Goal: Information Seeking & Learning: Learn about a topic

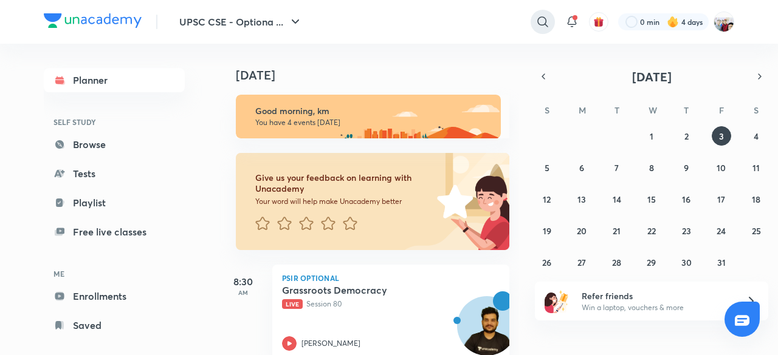
click at [543, 21] on icon at bounding box center [542, 22] width 15 height 15
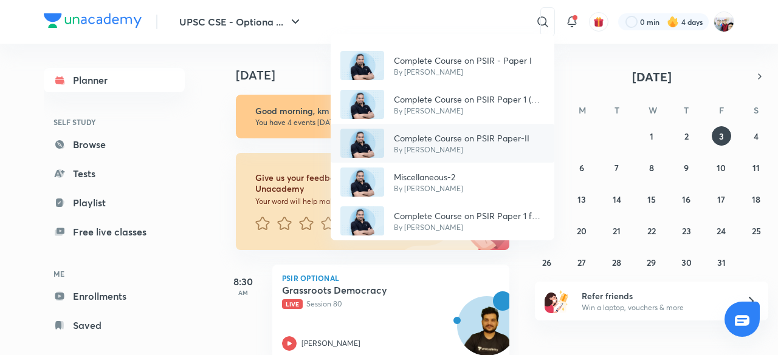
click at [496, 135] on p "Complete Course on PSIR Paper-II" at bounding box center [461, 138] width 135 height 13
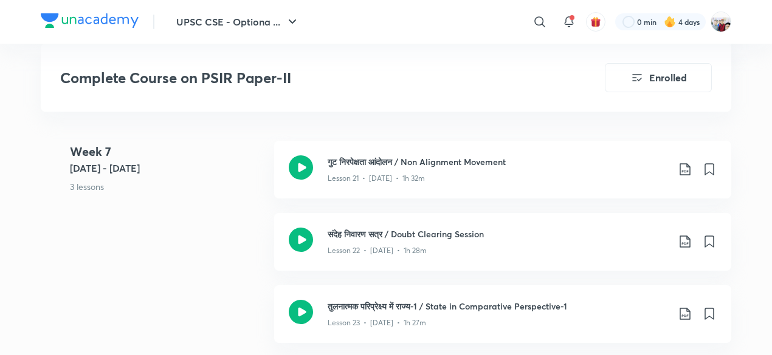
scroll to position [2333, 0]
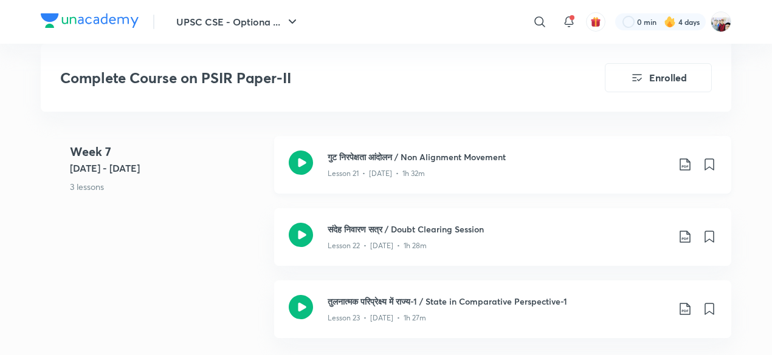
click at [440, 157] on h3 "गुट निरपेक्षता आंदोलन / Non Alignment Movement" at bounding box center [497, 157] width 340 height 13
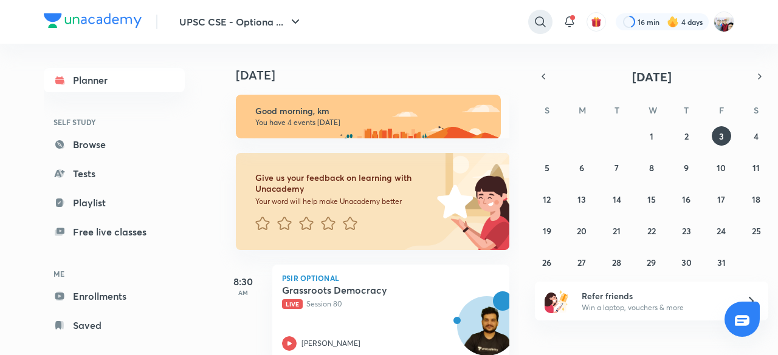
click at [535, 21] on icon at bounding box center [540, 21] width 10 height 10
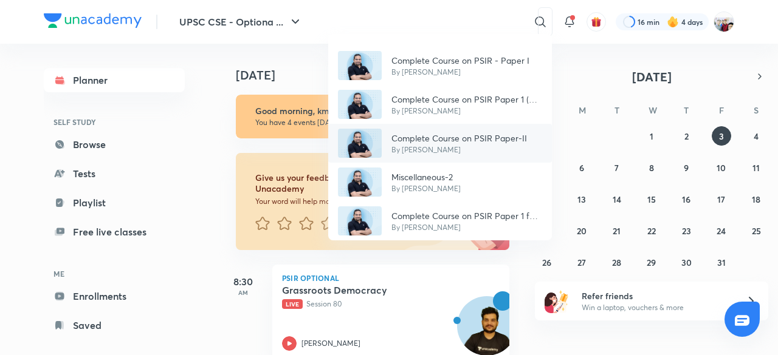
click at [487, 135] on p "Complete Course on PSIR Paper-II" at bounding box center [458, 138] width 135 height 13
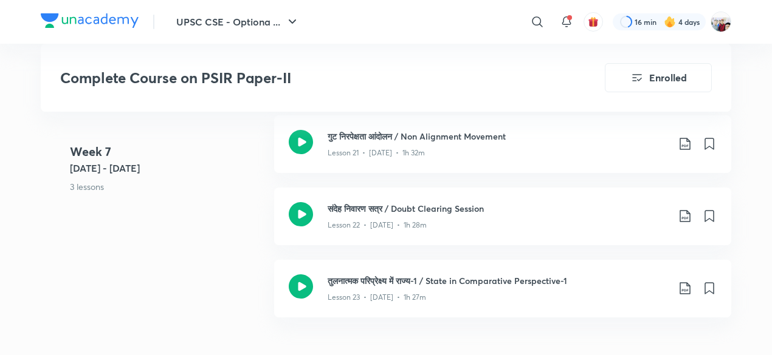
scroll to position [2381, 0]
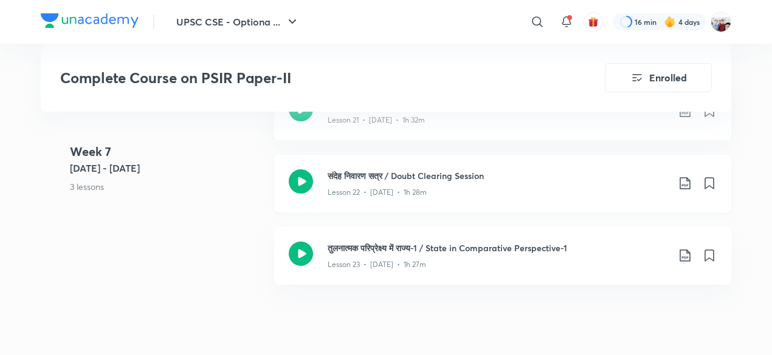
click at [430, 185] on div "Lesson 22 • [DATE] • 1h 28m" at bounding box center [497, 190] width 340 height 16
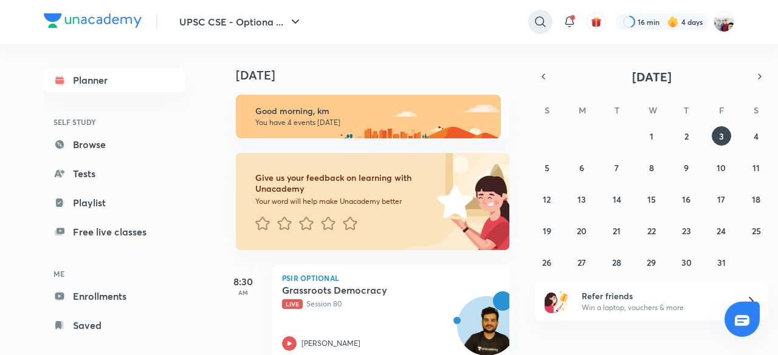
click at [538, 22] on icon at bounding box center [540, 22] width 15 height 15
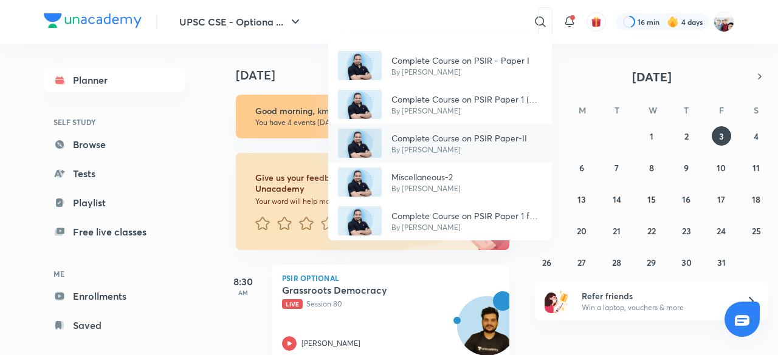
click at [481, 128] on div "Complete Course on PSIR Paper-II By [PERSON_NAME]" at bounding box center [440, 143] width 224 height 39
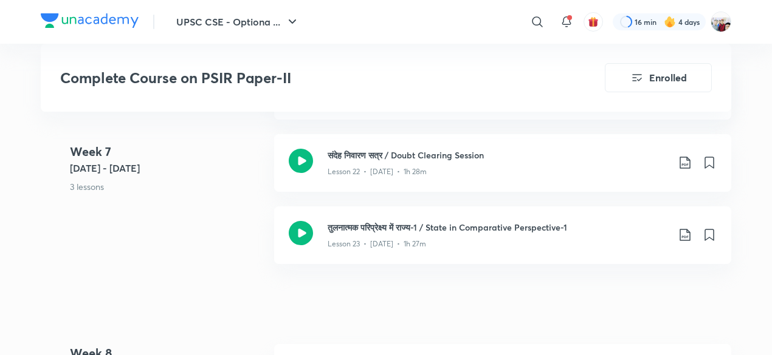
scroll to position [2406, 0]
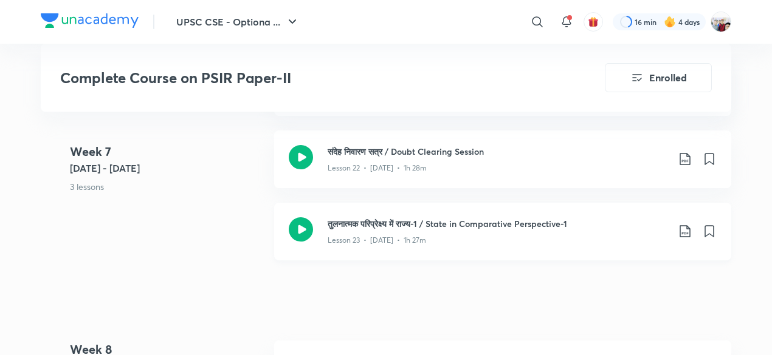
click at [454, 242] on div "Lesson 23 • [DATE] • 1h 27m" at bounding box center [497, 238] width 340 height 16
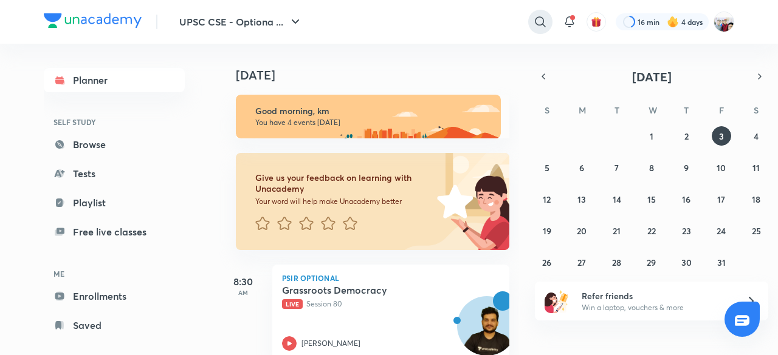
click at [535, 21] on icon at bounding box center [540, 21] width 10 height 10
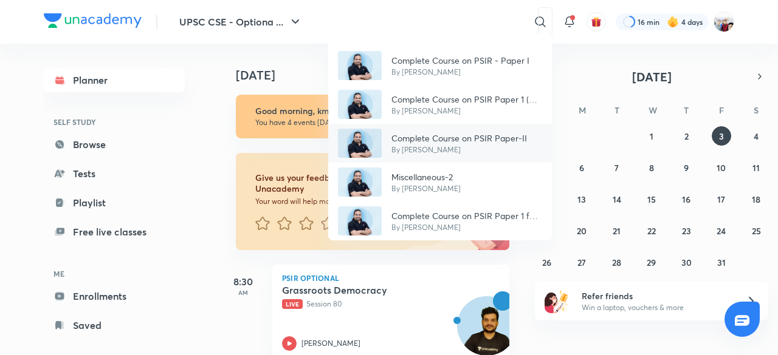
click at [465, 147] on p "By [PERSON_NAME]" at bounding box center [458, 150] width 135 height 11
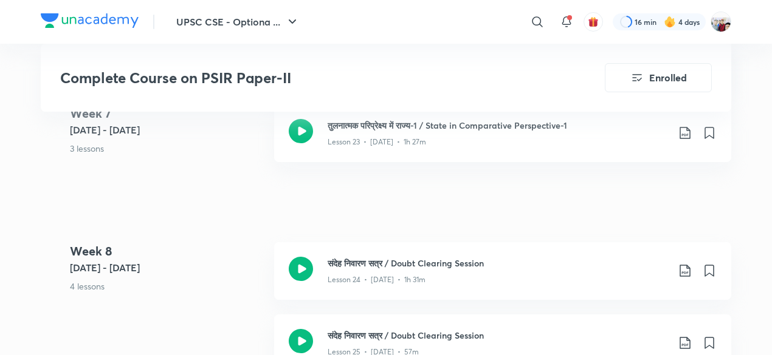
scroll to position [2503, 0]
click at [463, 141] on div "Lesson 23 • [DATE] • 1h 27m" at bounding box center [497, 141] width 340 height 16
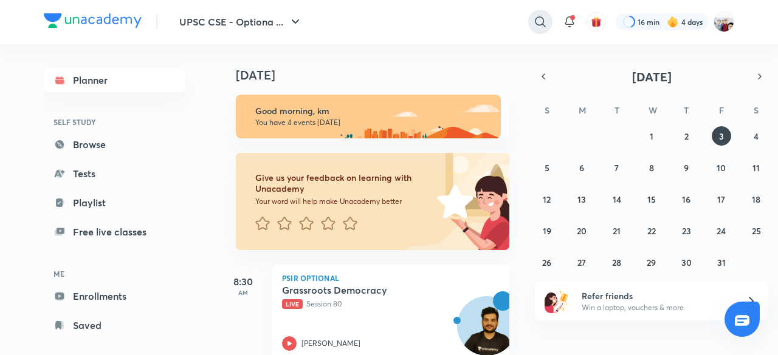
click at [541, 20] on icon at bounding box center [540, 22] width 15 height 15
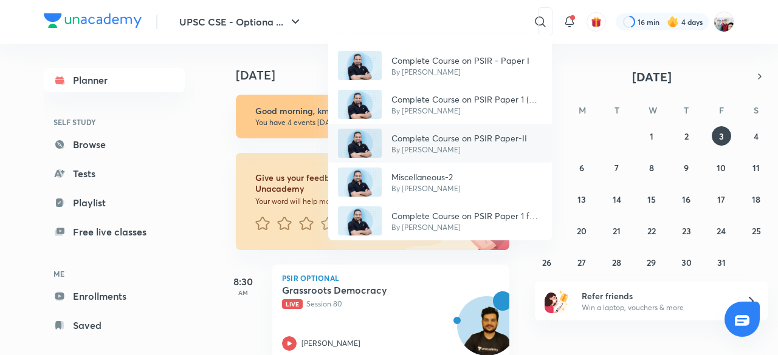
click at [460, 152] on p "By [PERSON_NAME]" at bounding box center [458, 150] width 135 height 11
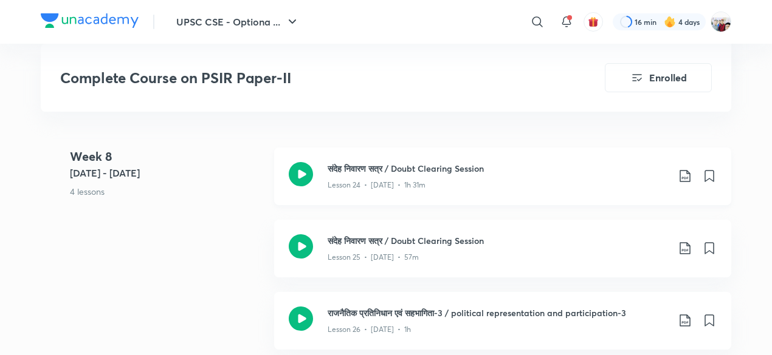
scroll to position [2600, 0]
click at [454, 161] on h3 "संदेह निवारण सत्र / Doubt Clearing Session" at bounding box center [497, 167] width 340 height 13
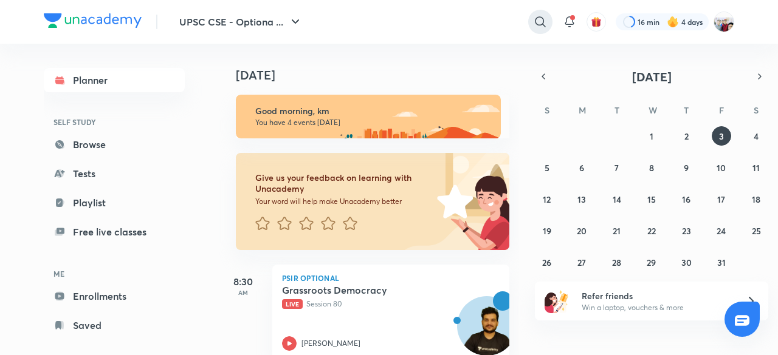
click at [536, 21] on icon at bounding box center [540, 22] width 15 height 15
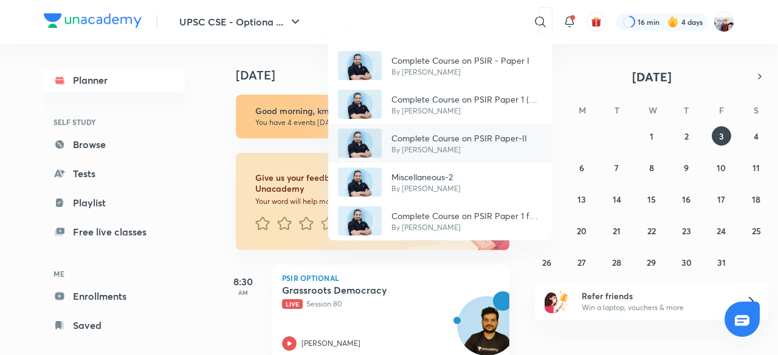
click at [465, 130] on div "Complete Course on PSIR Paper-II By Madhukar Kotawe" at bounding box center [440, 143] width 224 height 39
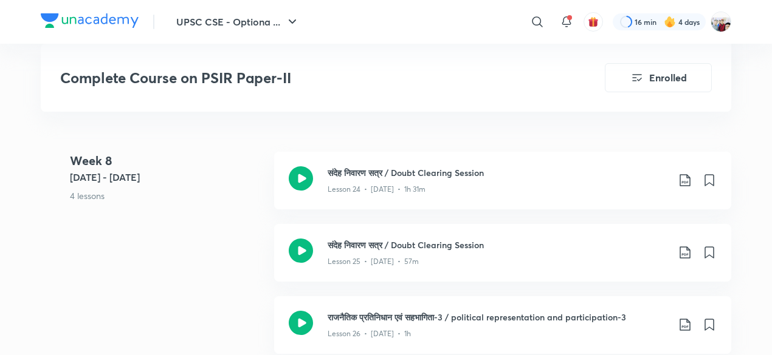
scroll to position [2600, 0]
click at [422, 233] on div "संदेह निवारण सत्र / Doubt Clearing Session Lesson 25 • Aug 8 • 57m" at bounding box center [502, 253] width 457 height 58
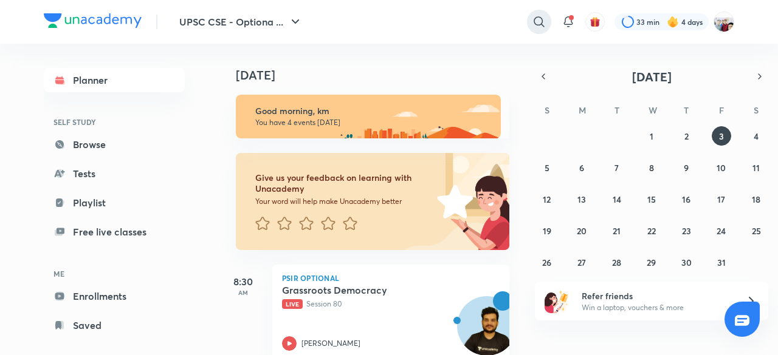
click at [537, 19] on icon at bounding box center [539, 22] width 15 height 15
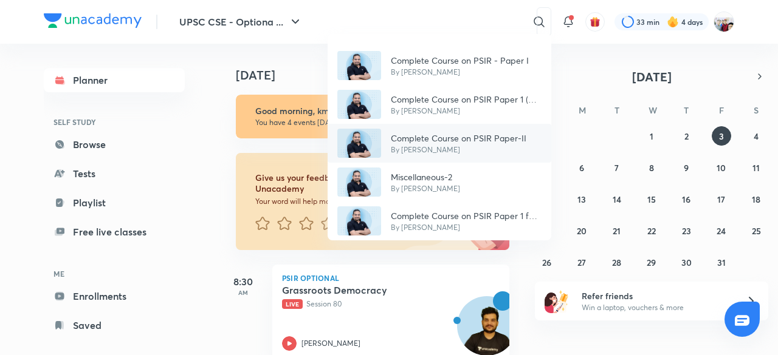
click at [471, 138] on p "Complete Course on PSIR Paper-II" at bounding box center [458, 138] width 135 height 13
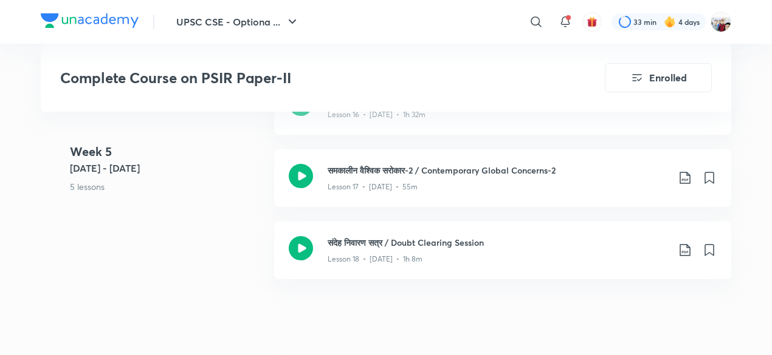
scroll to position [1895, 0]
click at [684, 173] on icon at bounding box center [684, 176] width 15 height 15
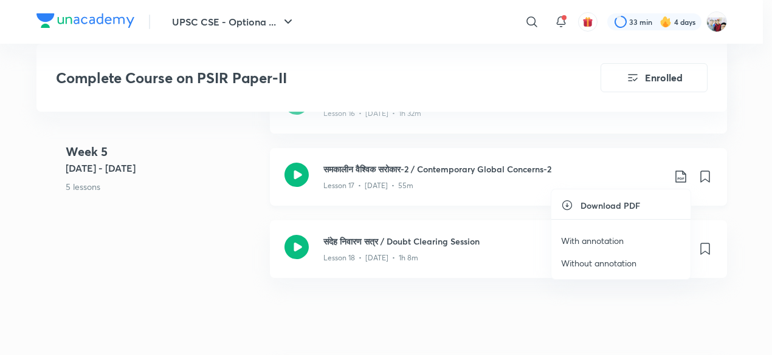
click at [684, 173] on div at bounding box center [386, 177] width 772 height 355
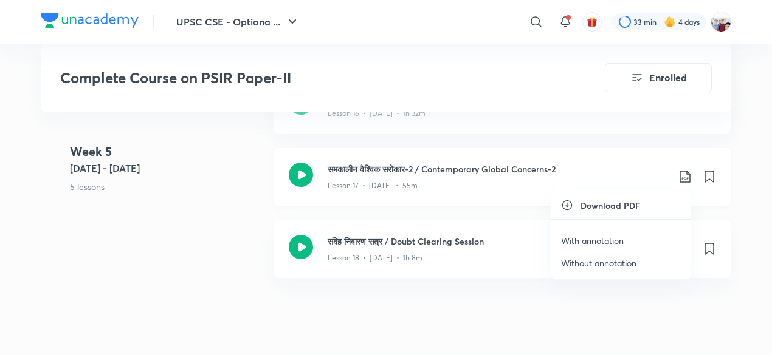
click at [684, 173] on div "Download PDF With annotation Without annotation" at bounding box center [386, 177] width 772 height 355
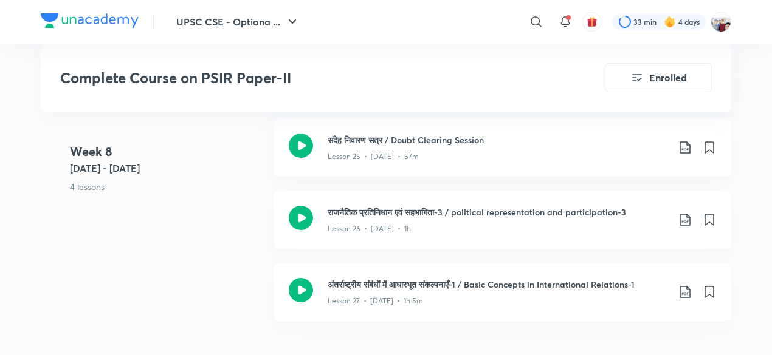
scroll to position [2697, 0]
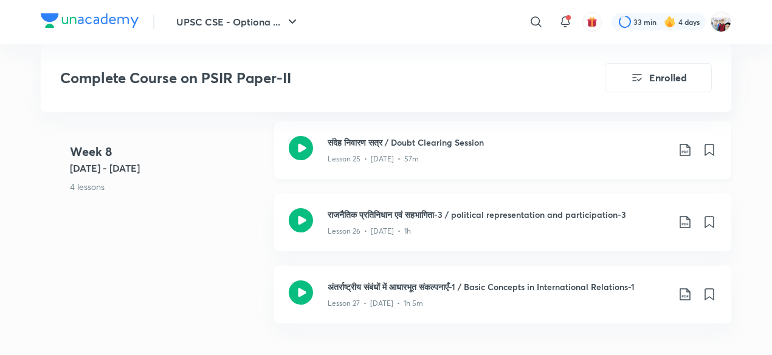
click at [684, 150] on icon at bounding box center [684, 150] width 10 height 12
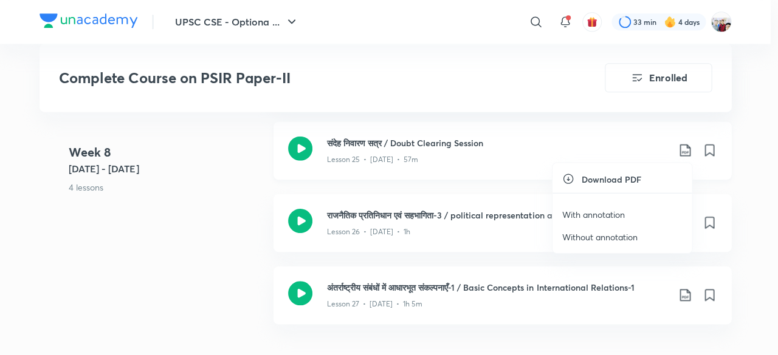
click at [684, 150] on div at bounding box center [389, 177] width 778 height 355
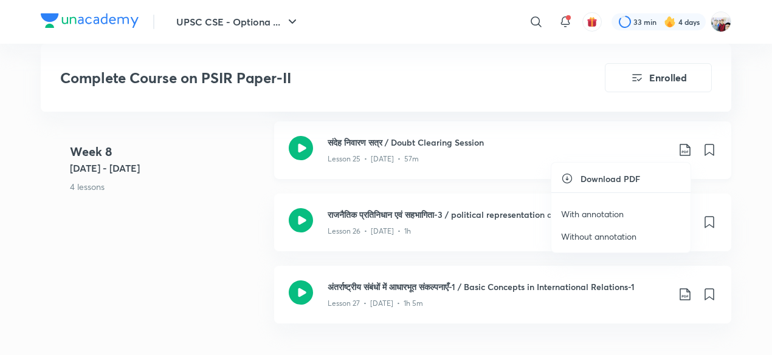
click at [684, 150] on div "Download PDF With annotation Without annotation" at bounding box center [386, 177] width 772 height 355
click at [684, 150] on icon at bounding box center [684, 150] width 10 height 12
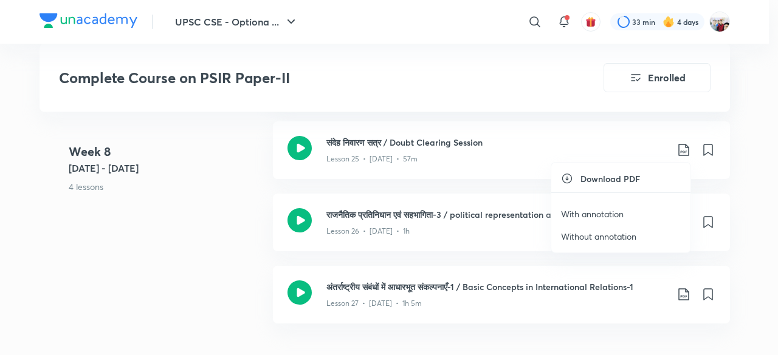
click at [616, 216] on p "With annotation" at bounding box center [592, 214] width 63 height 13
